Goal: Find specific page/section: Find specific page/section

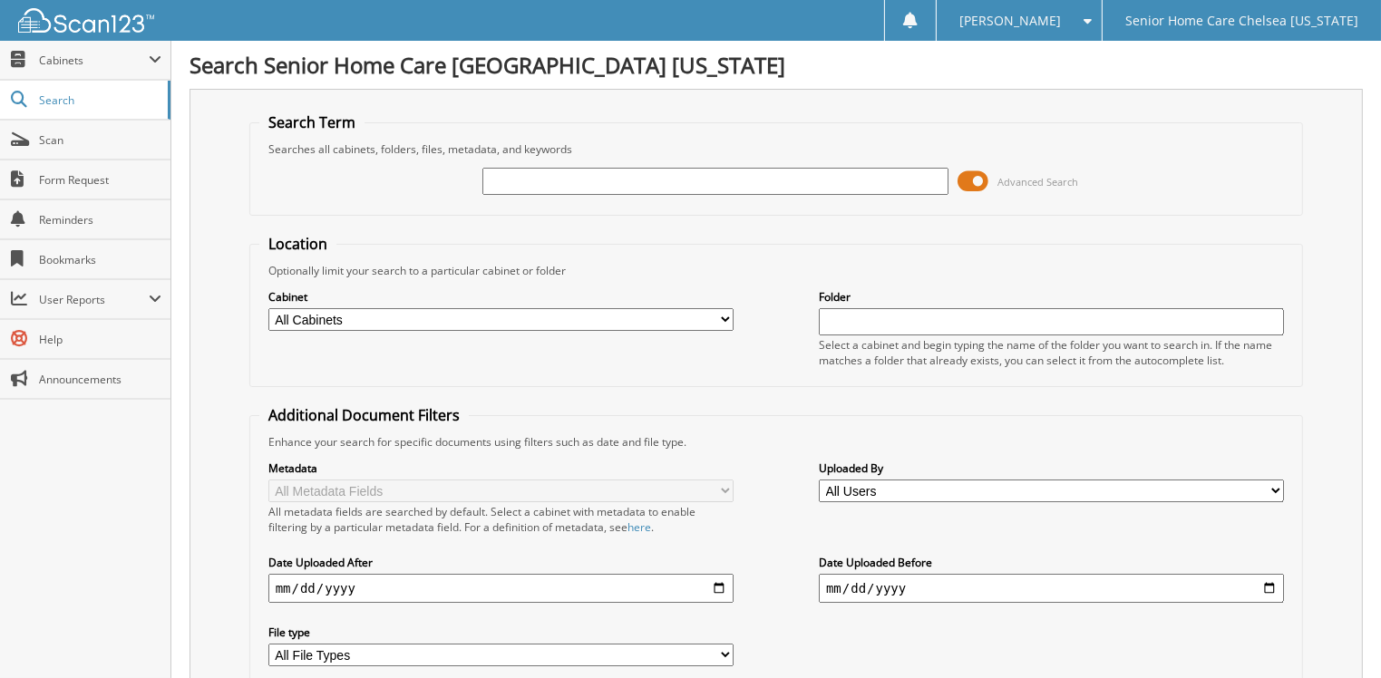
click at [695, 178] on input "text" at bounding box center [714, 181] width 465 height 27
type input "[PERSON_NAME]"
click at [979, 174] on span at bounding box center [973, 181] width 31 height 27
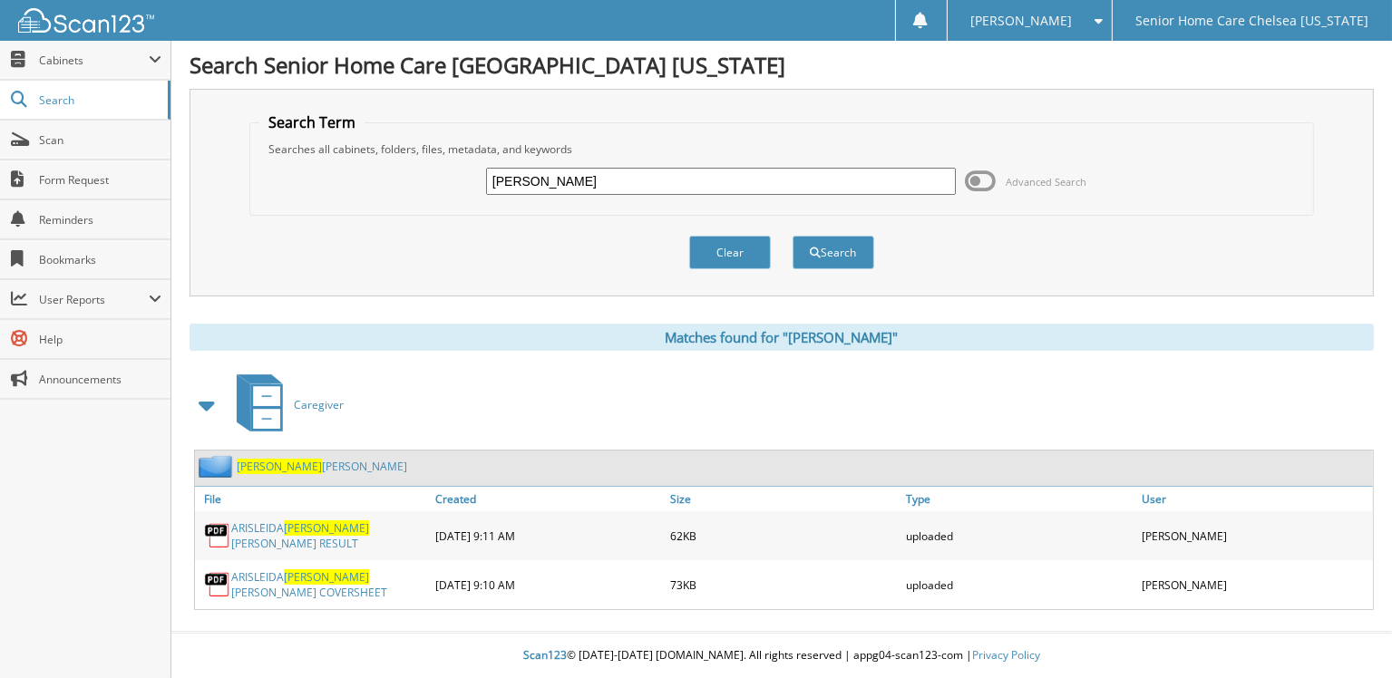
click at [271, 459] on span "Morales" at bounding box center [279, 466] width 85 height 15
